Goal: Task Accomplishment & Management: Complete application form

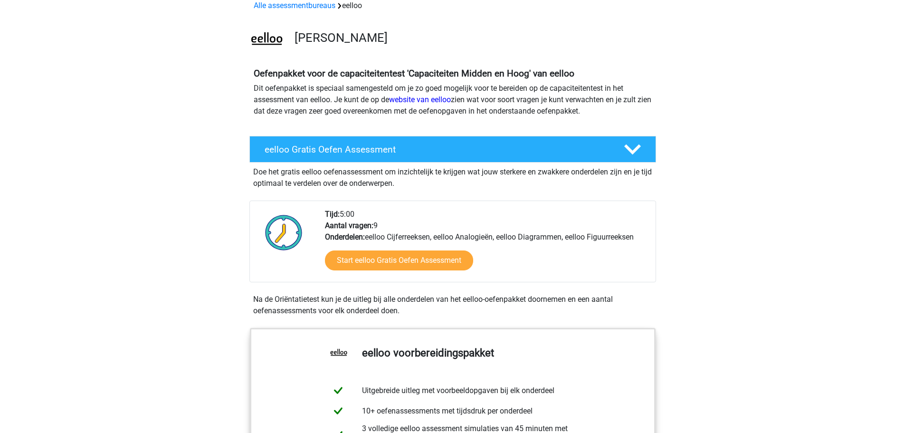
scroll to position [143, 0]
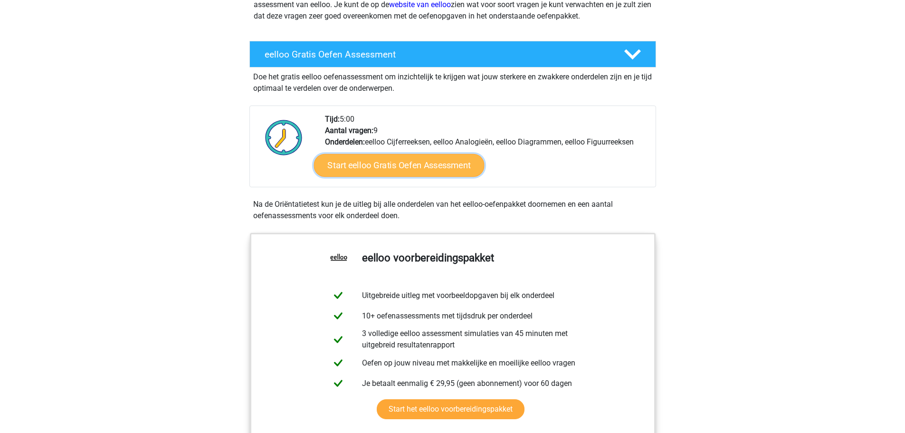
click at [380, 167] on link "Start eelloo Gratis Oefen Assessment" at bounding box center [399, 165] width 171 height 23
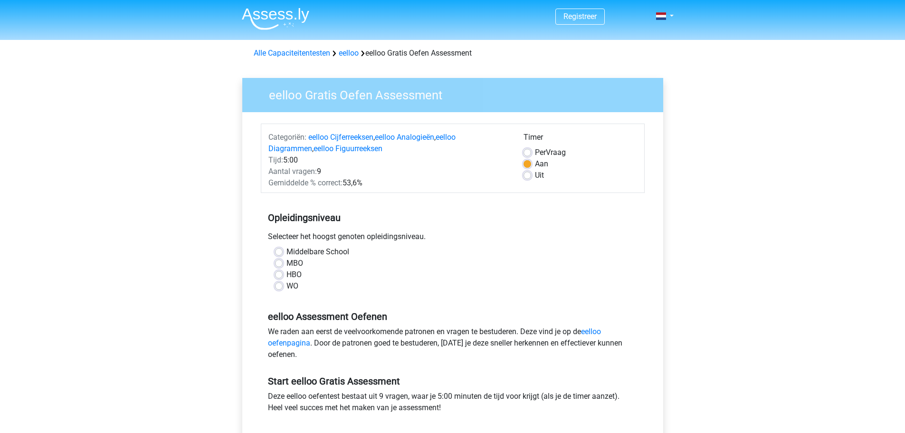
scroll to position [95, 0]
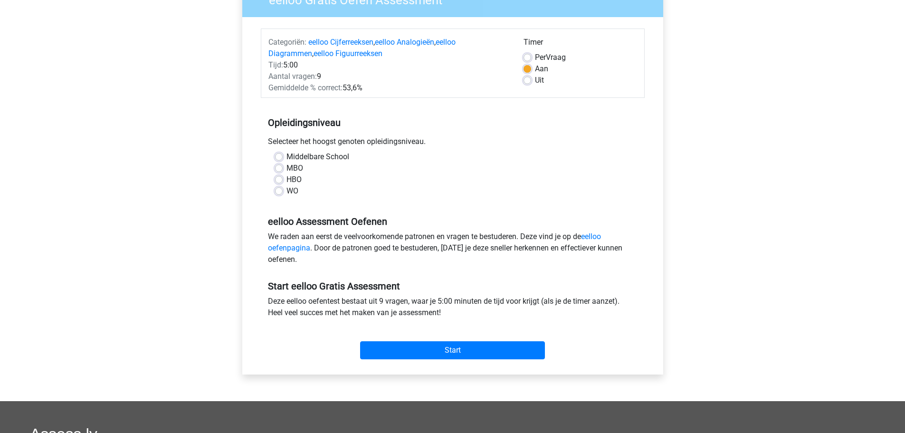
click at [287, 193] on label "WO" at bounding box center [293, 190] width 12 height 11
click at [277, 193] on input "WO" at bounding box center [279, 190] width 8 height 10
radio input "true"
click at [432, 344] on input "Start" at bounding box center [452, 350] width 185 height 18
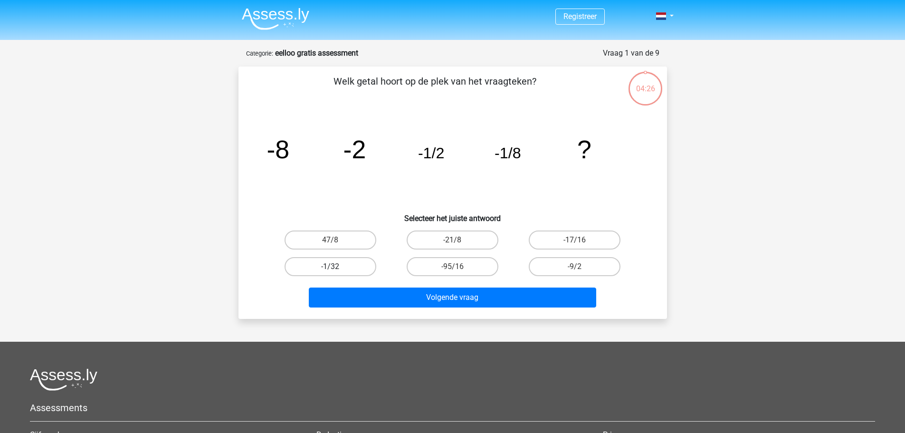
click at [360, 267] on label "-1/32" at bounding box center [331, 266] width 92 height 19
click at [336, 267] on input "-1/32" at bounding box center [333, 270] width 6 height 6
radio input "true"
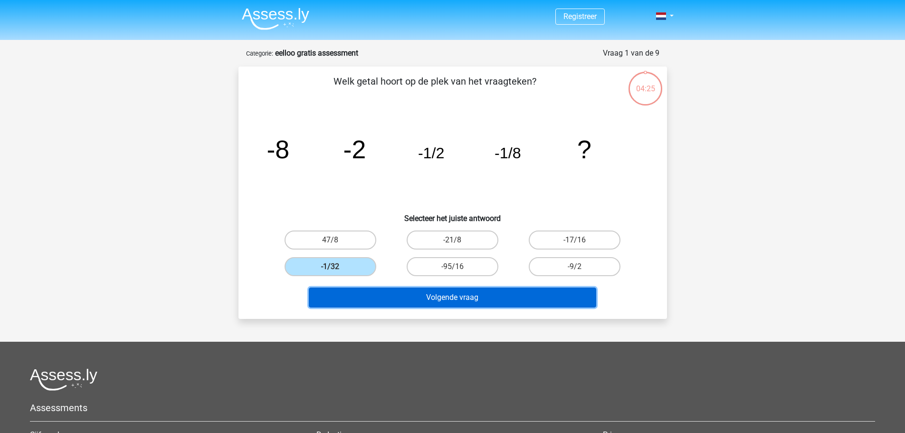
click at [404, 296] on button "Volgende vraag" at bounding box center [452, 297] width 287 height 20
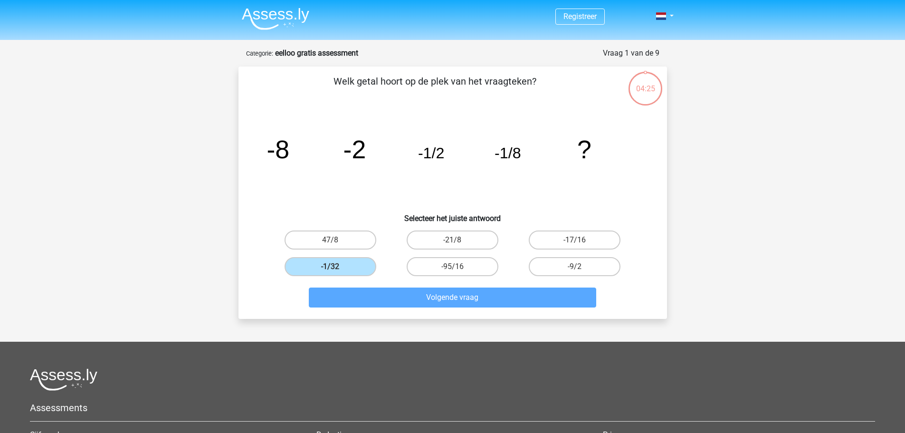
scroll to position [48, 0]
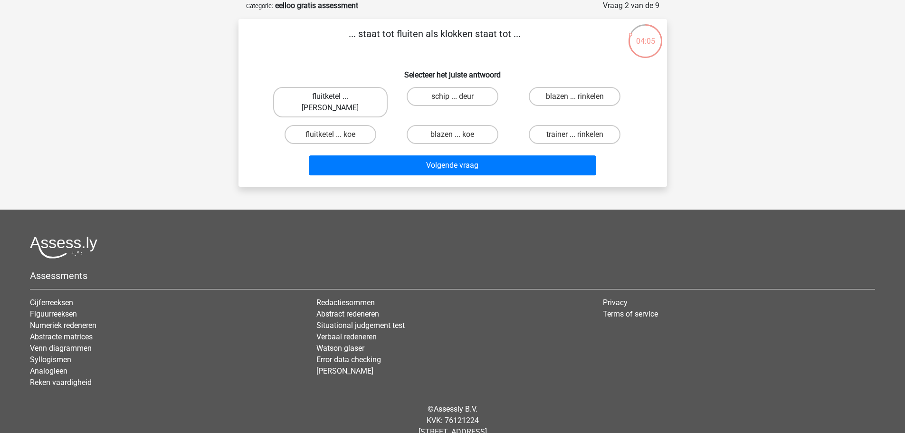
click at [357, 100] on label "fluitketel ... luiden" at bounding box center [330, 102] width 115 height 30
click at [336, 100] on input "fluitketel ... luiden" at bounding box center [333, 99] width 6 height 6
radio input "true"
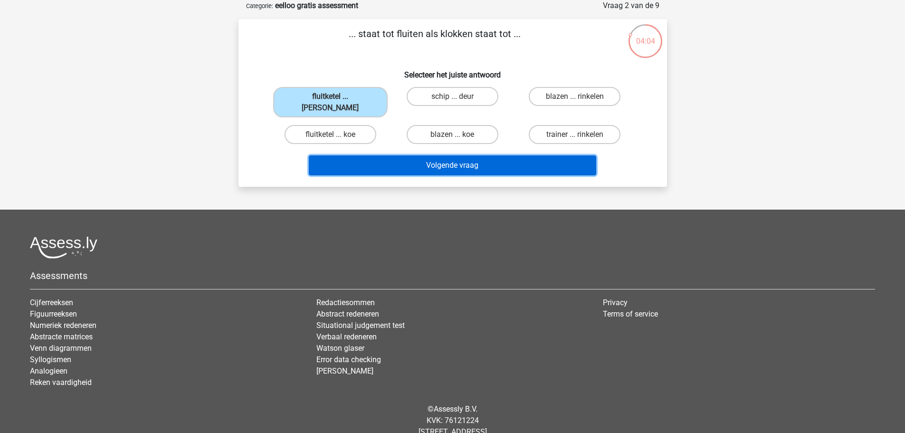
click at [390, 155] on button "Volgende vraag" at bounding box center [452, 165] width 287 height 20
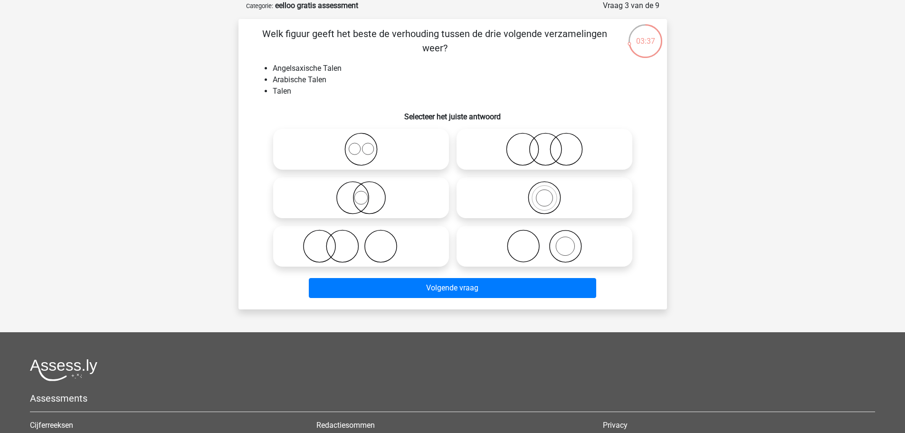
click at [363, 158] on icon at bounding box center [361, 149] width 168 height 33
click at [363, 144] on input "radio" at bounding box center [364, 141] width 6 height 6
radio input "true"
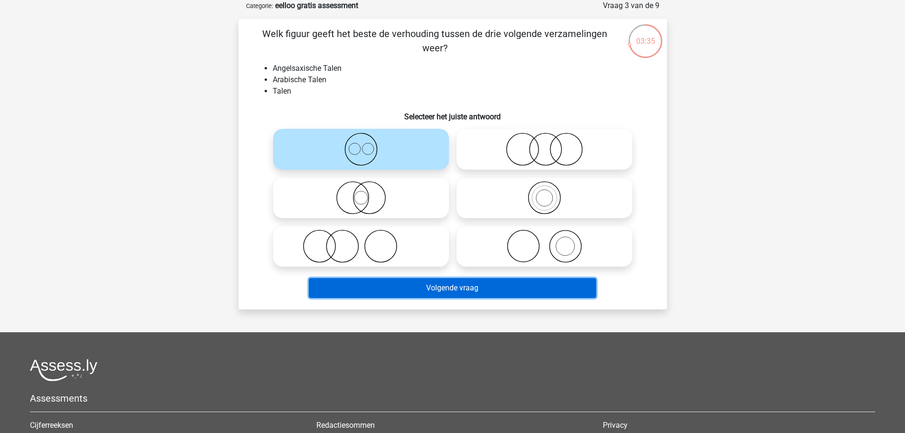
click at [442, 292] on button "Volgende vraag" at bounding box center [452, 288] width 287 height 20
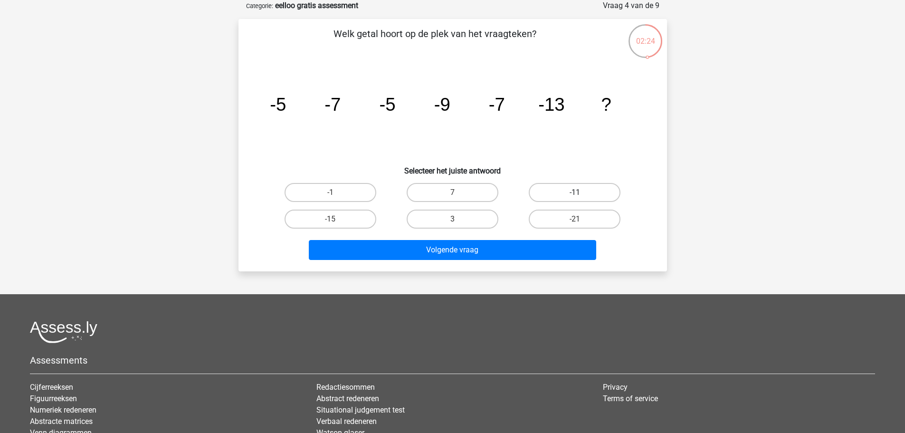
click at [569, 193] on label "-11" at bounding box center [575, 192] width 92 height 19
click at [575, 193] on input "-11" at bounding box center [578, 195] width 6 height 6
radio input "true"
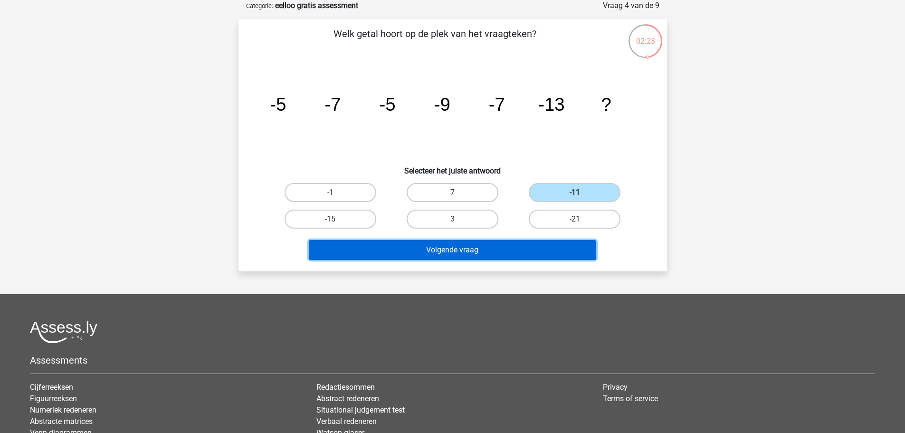
click at [491, 246] on button "Volgende vraag" at bounding box center [452, 250] width 287 height 20
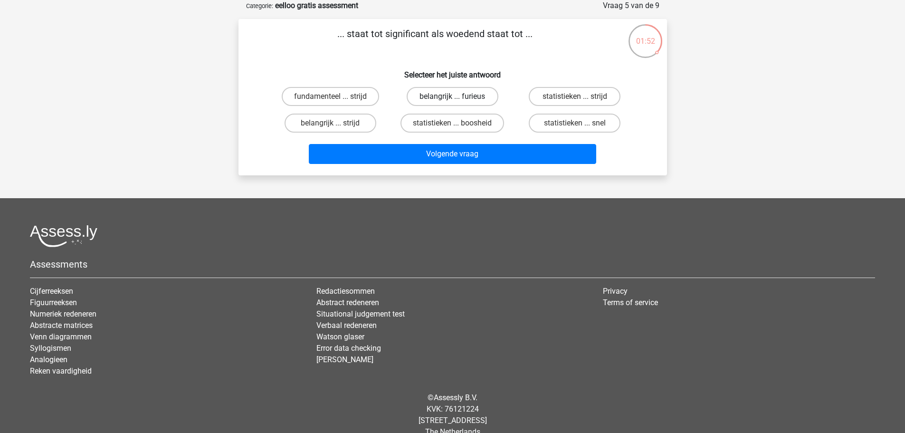
click at [421, 92] on label "belangrijk ... furieus" at bounding box center [453, 96] width 92 height 19
click at [452, 96] on input "belangrijk ... furieus" at bounding box center [455, 99] width 6 height 6
radio input "true"
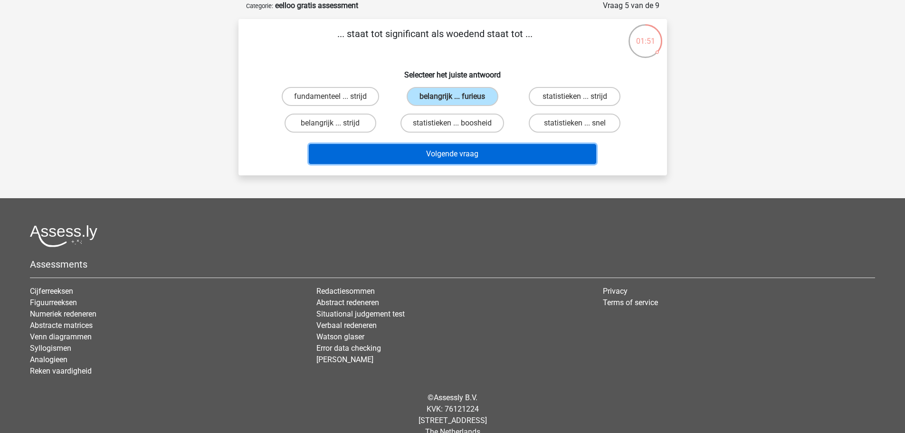
click at [442, 153] on button "Volgende vraag" at bounding box center [452, 154] width 287 height 20
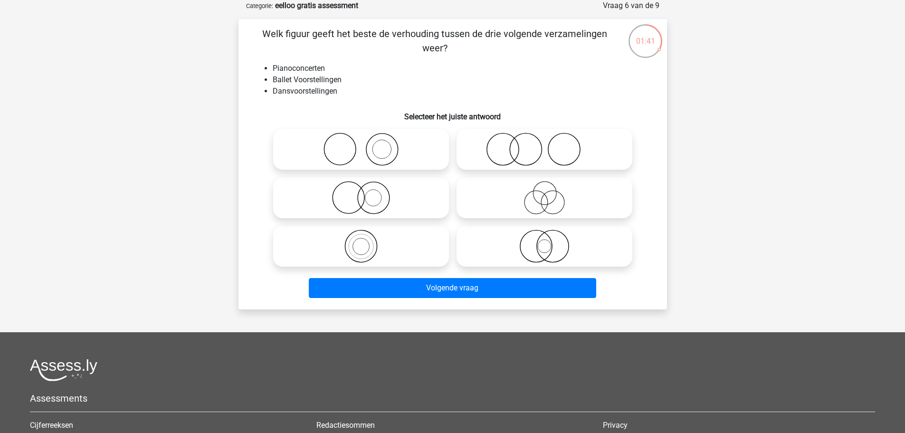
click at [503, 144] on icon at bounding box center [544, 149] width 168 height 33
click at [545, 144] on input "radio" at bounding box center [548, 141] width 6 height 6
radio input "true"
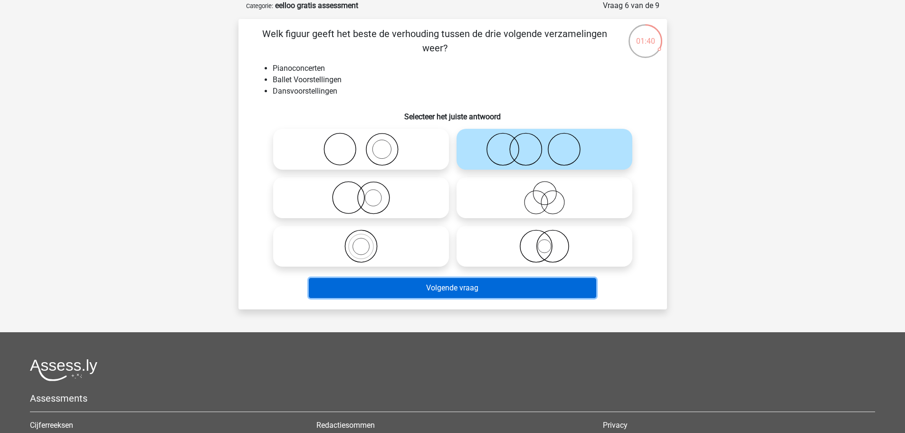
click at [502, 283] on button "Volgende vraag" at bounding box center [452, 288] width 287 height 20
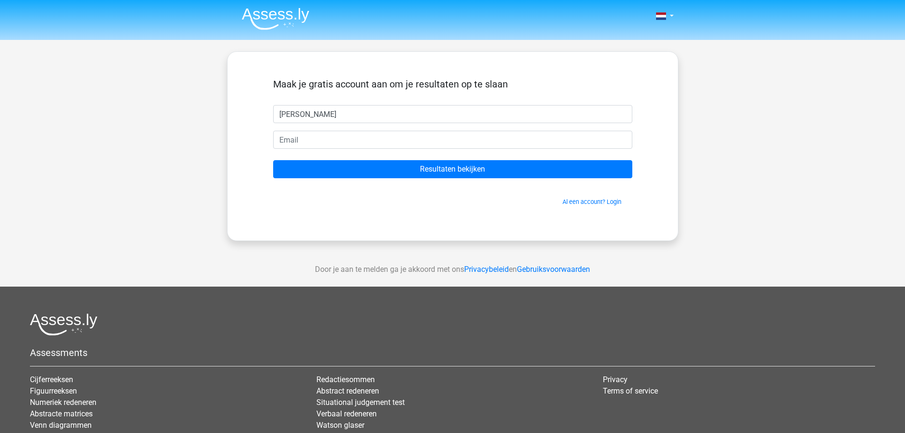
type input "[PERSON_NAME]"
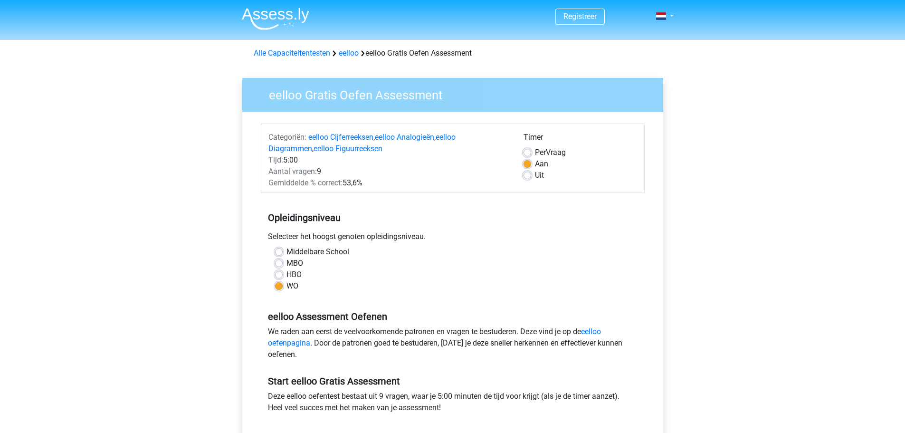
scroll to position [95, 0]
